Goal: Task Accomplishment & Management: Complete application form

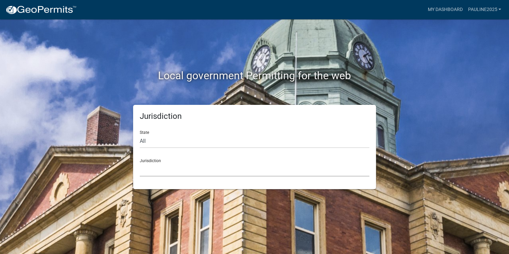
click at [172, 174] on select "[GEOGRAPHIC_DATA], [US_STATE] [GEOGRAPHIC_DATA], [US_STATE][PERSON_NAME][GEOGRA…" at bounding box center [254, 170] width 229 height 14
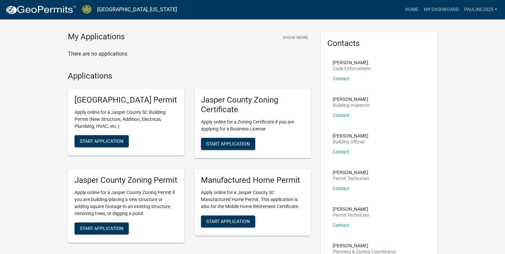
scroll to position [27, 0]
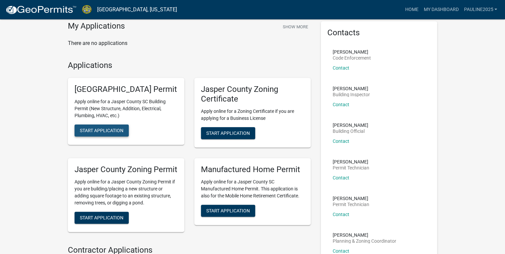
click at [113, 133] on span "Start Application" at bounding box center [102, 130] width 44 height 5
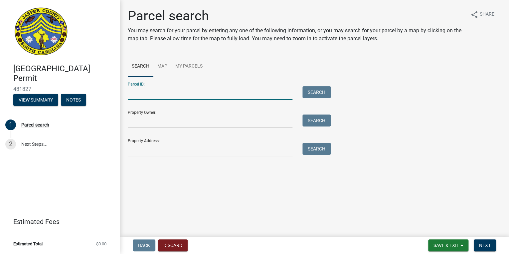
click at [163, 92] on input "Parcel ID:" at bounding box center [210, 93] width 165 height 14
paste input "[PHONE_NUMBER]"
drag, startPoint x: 137, startPoint y: 94, endPoint x: 84, endPoint y: 94, distance: 53.5
click at [84, 94] on div "[GEOGRAPHIC_DATA] Permit 481827 View Summary Notes 1 Parcel search 2 Next Steps…" at bounding box center [254, 127] width 509 height 254
type input "[PHONE_NUMBER]"
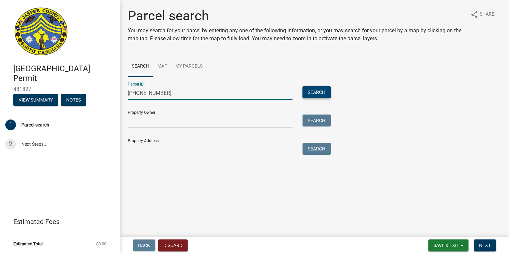
click at [309, 92] on button "Search" at bounding box center [316, 92] width 28 height 12
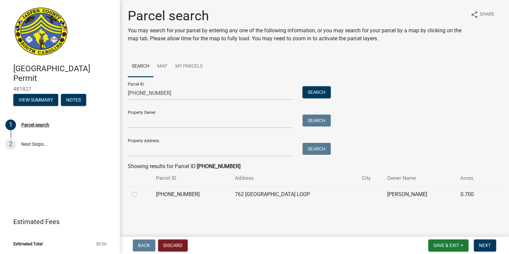
click at [140, 190] on label at bounding box center [140, 190] width 0 height 0
click at [140, 193] on input "radio" at bounding box center [142, 192] width 4 height 4
radio input "true"
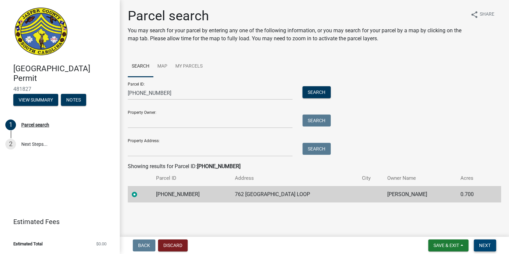
click at [492, 245] on button "Next" at bounding box center [484, 245] width 22 height 12
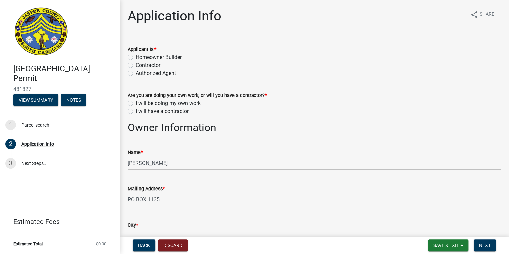
click at [136, 64] on label "Contractor" at bounding box center [148, 65] width 25 height 8
click at [136, 64] on input "Contractor" at bounding box center [138, 63] width 4 height 4
radio input "true"
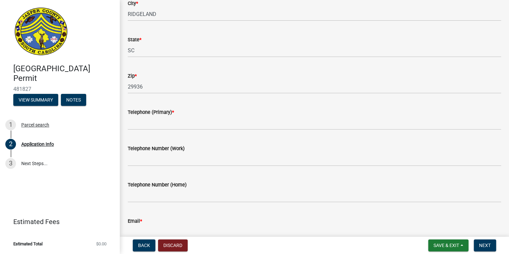
scroll to position [186, 0]
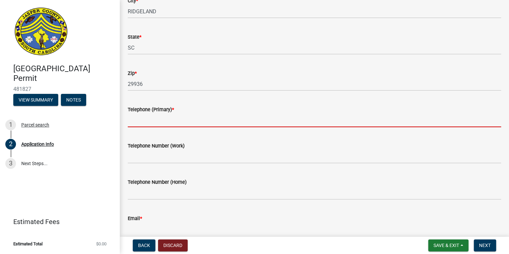
click at [155, 120] on input "Telephone (Primary) *" at bounding box center [314, 120] width 373 height 14
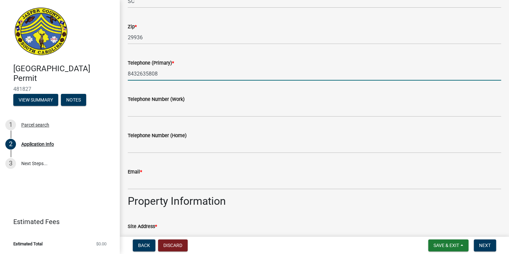
scroll to position [239, 0]
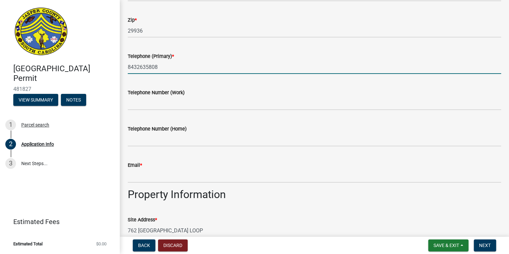
type input "8432635808"
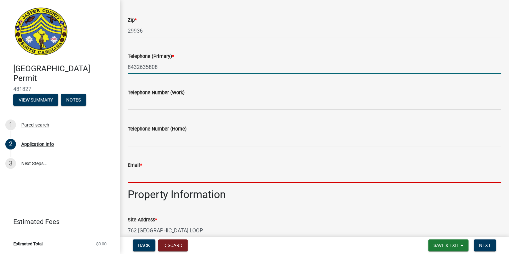
click at [166, 179] on input "Email *" at bounding box center [314, 176] width 373 height 14
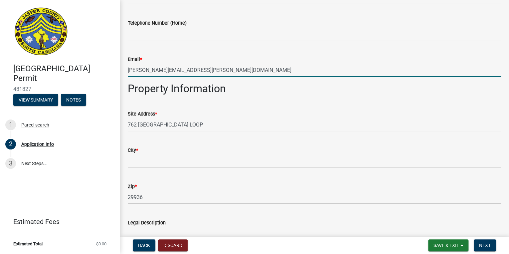
scroll to position [346, 0]
type input "[PERSON_NAME][EMAIL_ADDRESS][PERSON_NAME][DOMAIN_NAME]"
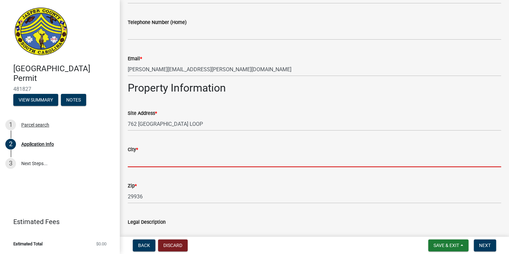
click at [139, 159] on input "City *" at bounding box center [314, 160] width 373 height 14
type input "Ridgeland"
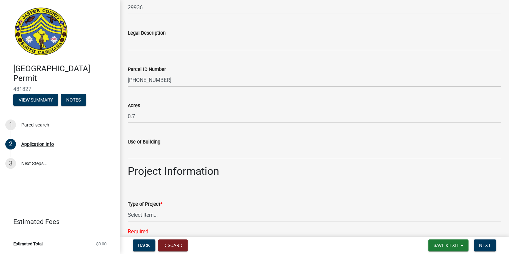
scroll to position [559, 0]
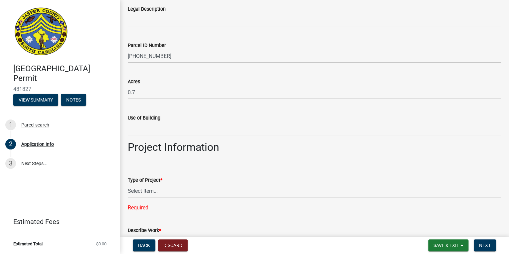
click at [157, 218] on div "Describe Work * Required" at bounding box center [314, 245] width 373 height 57
click at [149, 190] on select "Select Item... Construction Trailer/Shipping Container Residential Demolition C…" at bounding box center [314, 191] width 373 height 14
click at [128, 184] on select "Select Item... Construction Trailer/Shipping Container Residential Demolition C…" at bounding box center [314, 191] width 373 height 14
select select "83a29df9-b3ca-487b-b3ec-56d88b03b1fe"
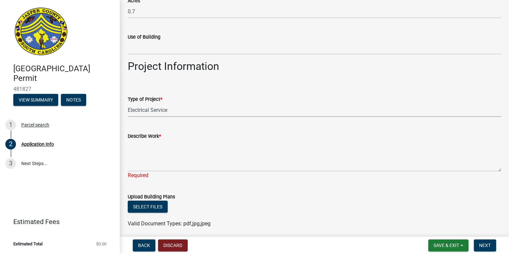
scroll to position [665, 0]
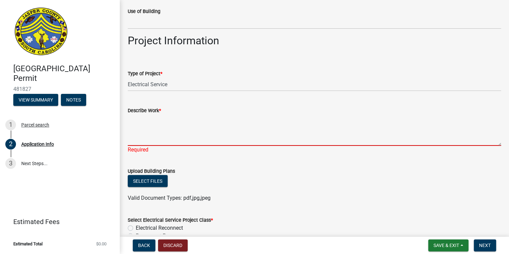
click at [178, 137] on textarea "Describe Work *" at bounding box center [314, 129] width 373 height 31
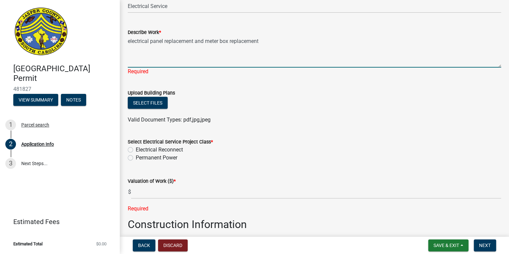
scroll to position [745, 0]
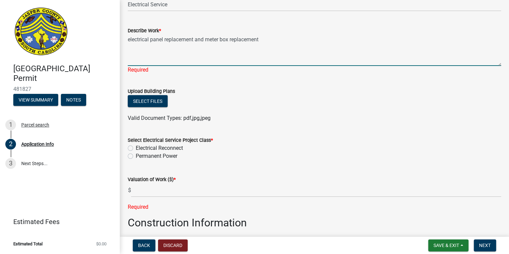
type textarea "electrical panel replacement and meter box replacement"
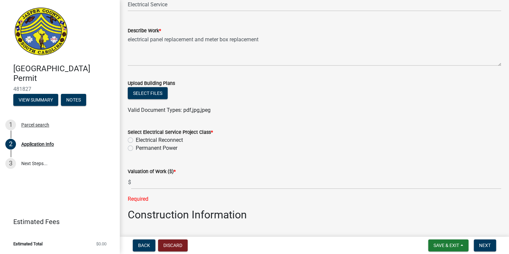
click at [130, 147] on div "Select Electrical Service Project Class * Electrical Reconnect Permanent Power" at bounding box center [314, 140] width 373 height 24
click at [136, 140] on label "Electrical Reconnect" at bounding box center [159, 140] width 47 height 8
click at [136, 140] on input "Electrical Reconnect" at bounding box center [138, 138] width 4 height 4
radio input "true"
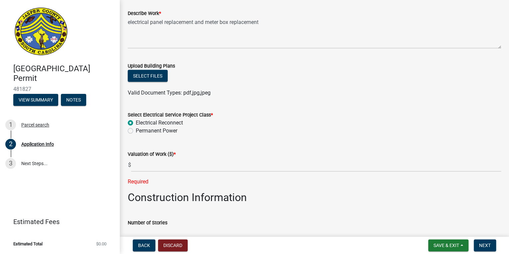
scroll to position [771, 0]
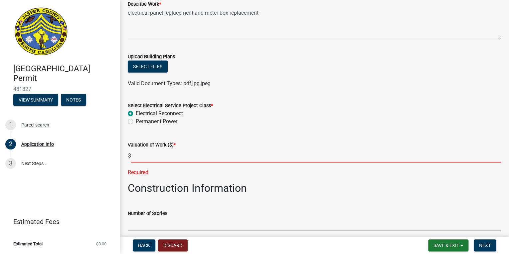
click at [145, 156] on input "text" at bounding box center [316, 156] width 370 height 14
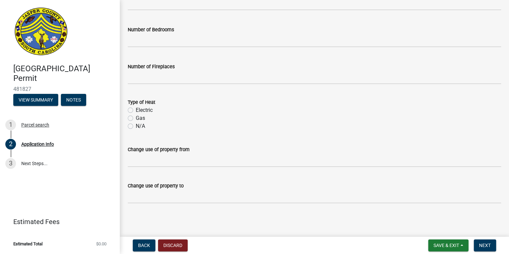
scroll to position [1066, 0]
type input "700"
click at [480, 246] on span "Next" at bounding box center [485, 244] width 12 height 5
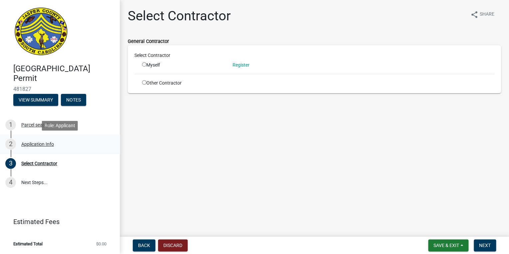
click at [43, 145] on div "Application Info" at bounding box center [37, 144] width 33 height 5
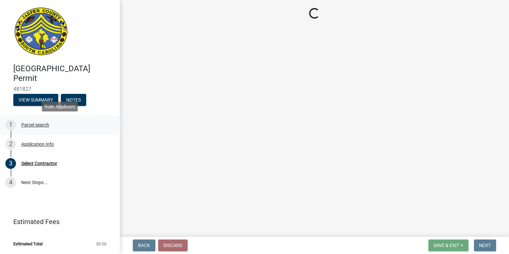
select select "83a29df9-b3ca-487b-b3ec-56d88b03b1fe"
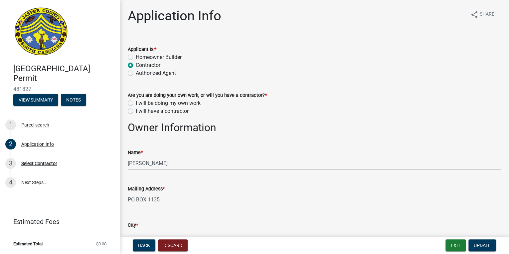
click at [136, 57] on label "Homeowner Builder" at bounding box center [159, 57] width 46 height 8
click at [136, 57] on input "Homeowner Builder" at bounding box center [138, 55] width 4 height 4
radio input "true"
click at [136, 102] on label "I will be doing my own work" at bounding box center [168, 103] width 65 height 8
click at [136, 102] on input "I will be doing my own work" at bounding box center [138, 101] width 4 height 4
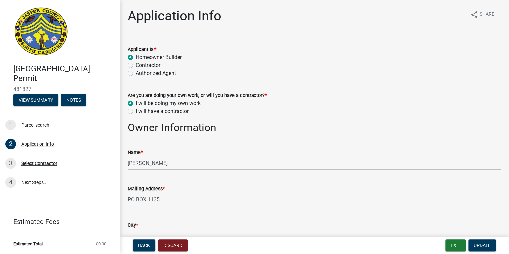
radio input "true"
click at [482, 248] on button "Update" at bounding box center [482, 245] width 28 height 12
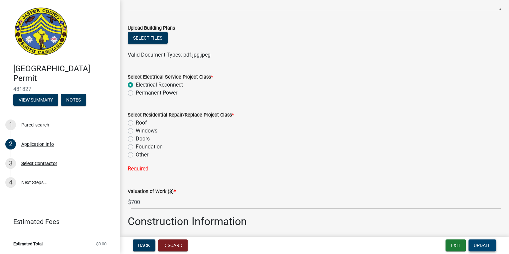
scroll to position [931, 0]
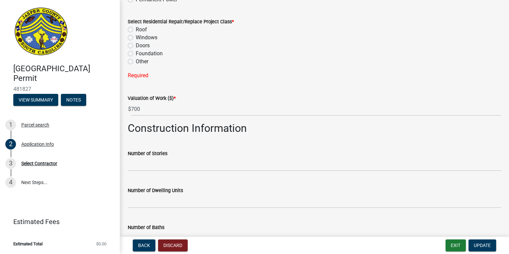
click at [136, 63] on label "Other" at bounding box center [142, 62] width 13 height 8
click at [136, 62] on input "Other" at bounding box center [138, 60] width 4 height 4
radio input "true"
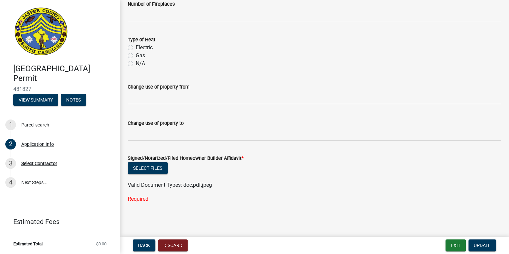
scroll to position [1214, 0]
click at [480, 246] on span "Update" at bounding box center [481, 244] width 17 height 5
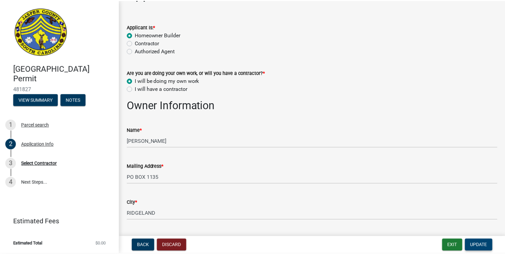
scroll to position [0, 0]
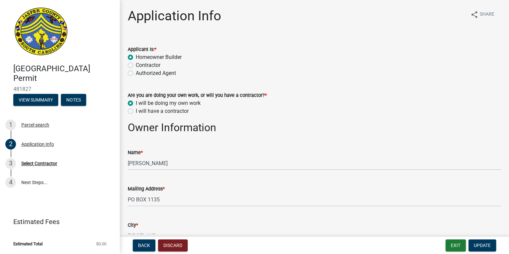
click at [136, 110] on label "I will have a contractor" at bounding box center [162, 111] width 53 height 8
click at [136, 110] on input "I will have a contractor" at bounding box center [138, 109] width 4 height 4
radio input "true"
click at [482, 247] on span "Update" at bounding box center [481, 244] width 17 height 5
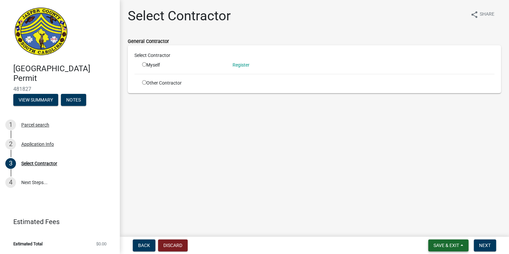
click at [448, 245] on span "Save & Exit" at bounding box center [446, 244] width 26 height 5
click at [447, 229] on button "Save & Exit" at bounding box center [441, 228] width 53 height 16
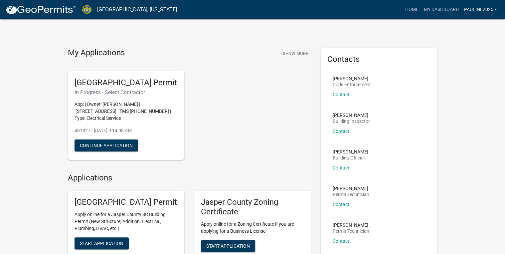
click at [483, 8] on link "Pauline2025" at bounding box center [480, 9] width 39 height 13
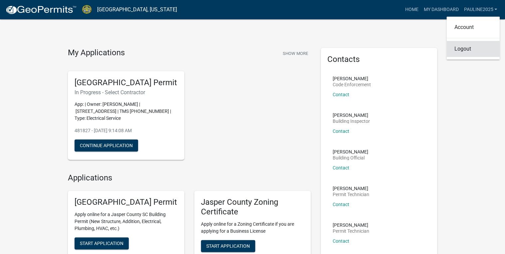
click at [469, 49] on link "Logout" at bounding box center [472, 49] width 53 height 16
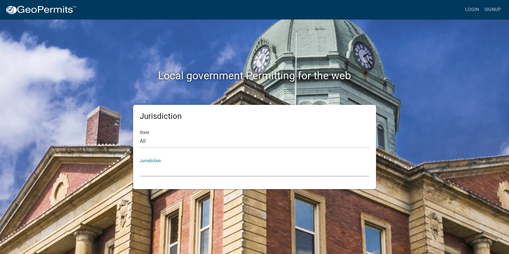
click at [151, 171] on select "[GEOGRAPHIC_DATA], [US_STATE] [GEOGRAPHIC_DATA], [US_STATE][PERSON_NAME][GEOGRA…" at bounding box center [254, 170] width 229 height 14
click at [85, 117] on div "Jurisdiction State All [US_STATE] [US_STATE] [US_STATE] [US_STATE] [US_STATE] […" at bounding box center [254, 147] width 379 height 84
click at [147, 141] on select "All [US_STATE] [US_STATE] [US_STATE] [US_STATE] [US_STATE] [US_STATE] [US_STATE…" at bounding box center [254, 141] width 229 height 14
select select "[US_STATE]"
click at [140, 134] on select "All [US_STATE] [US_STATE] [US_STATE] [US_STATE] [US_STATE] [US_STATE] [US_STATE…" at bounding box center [254, 141] width 229 height 14
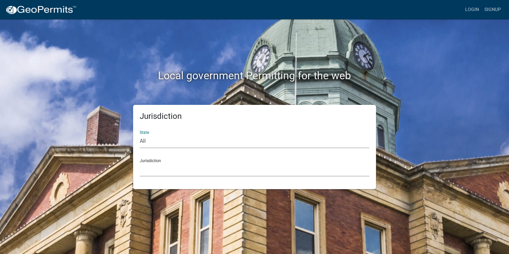
click at [153, 170] on select "[GEOGRAPHIC_DATA], [US_STATE] [GEOGRAPHIC_DATA], [US_STATE]" at bounding box center [254, 170] width 229 height 14
